Goal: Task Accomplishment & Management: Manage account settings

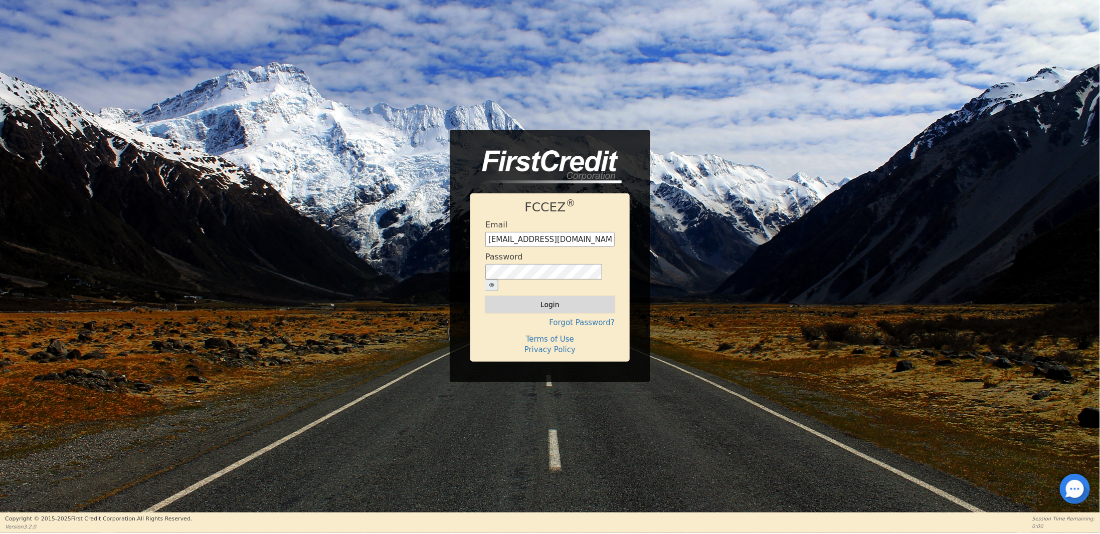
click at [513, 299] on button "Login" at bounding box center [549, 304] width 129 height 17
type input "[EMAIL_ADDRESS][DOMAIN_NAME]"
click at [551, 296] on button "Login" at bounding box center [549, 304] width 129 height 17
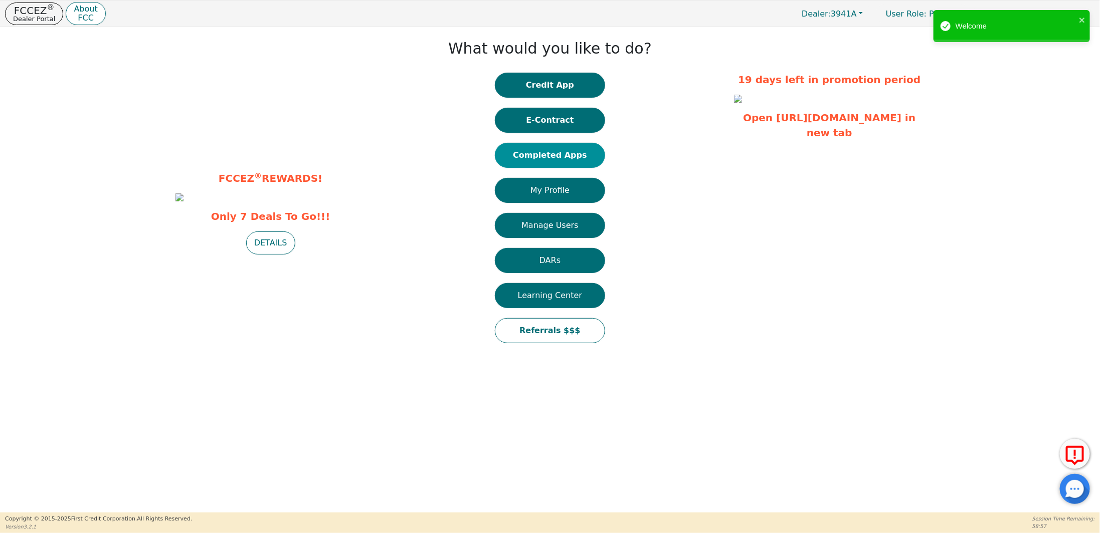
click at [549, 153] on button "Completed Apps" at bounding box center [550, 155] width 110 height 25
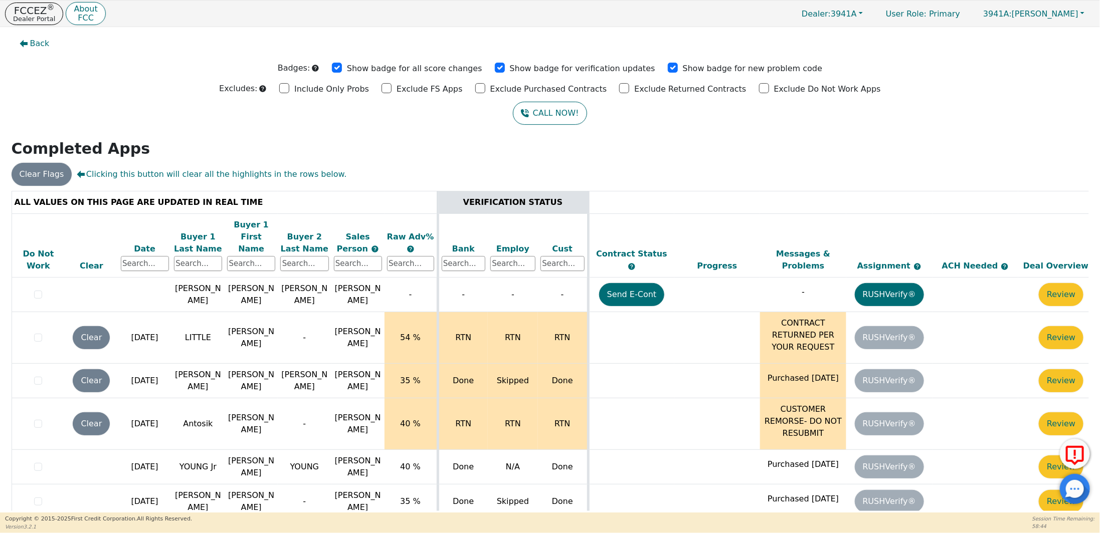
click at [140, 243] on div "Date" at bounding box center [145, 249] width 48 height 12
